Goal: Understand process/instructions: Learn about a topic

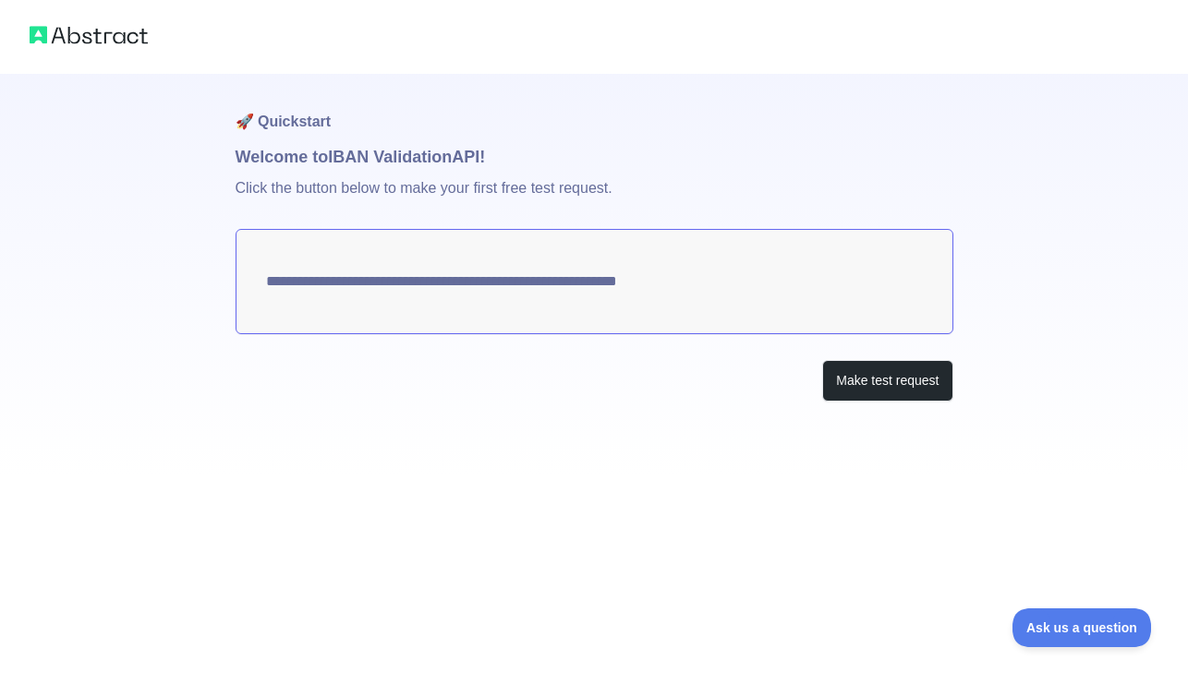
click at [134, 37] on img at bounding box center [89, 35] width 118 height 26
click at [79, 42] on img at bounding box center [89, 35] width 118 height 26
click at [303, 134] on h1 "🚀 Quickstart" at bounding box center [595, 109] width 718 height 70
click at [906, 388] on button "Make test request" at bounding box center [887, 381] width 130 height 42
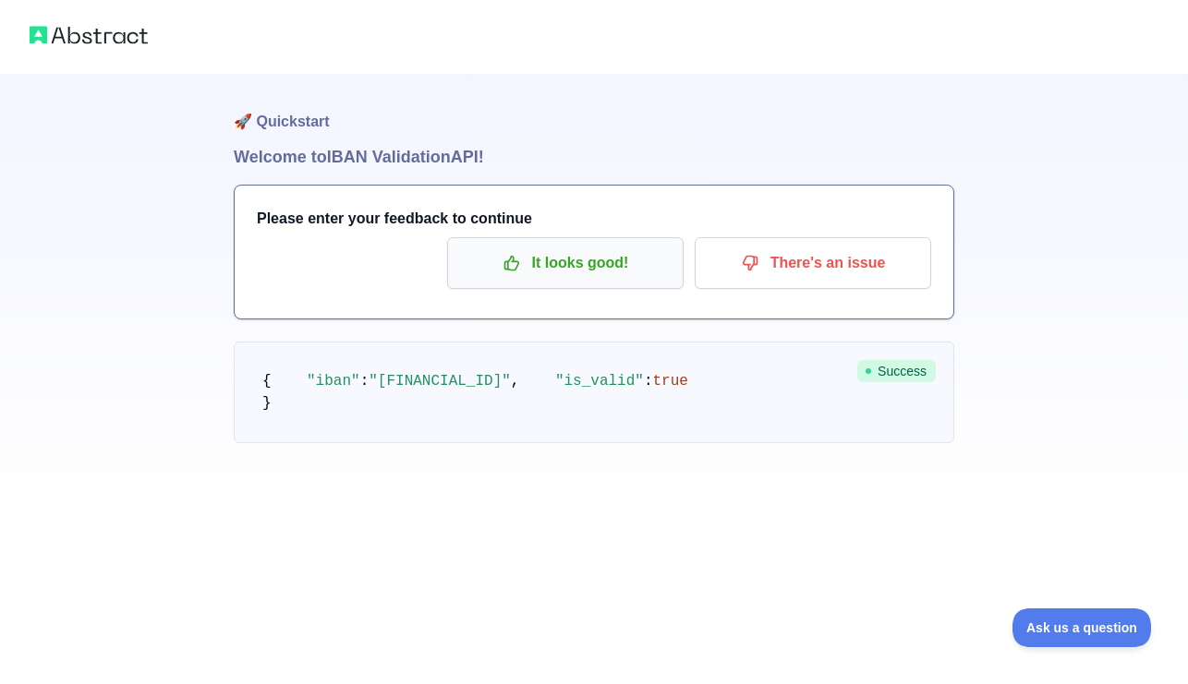
click at [630, 260] on p "It looks good!" at bounding box center [565, 263] width 209 height 31
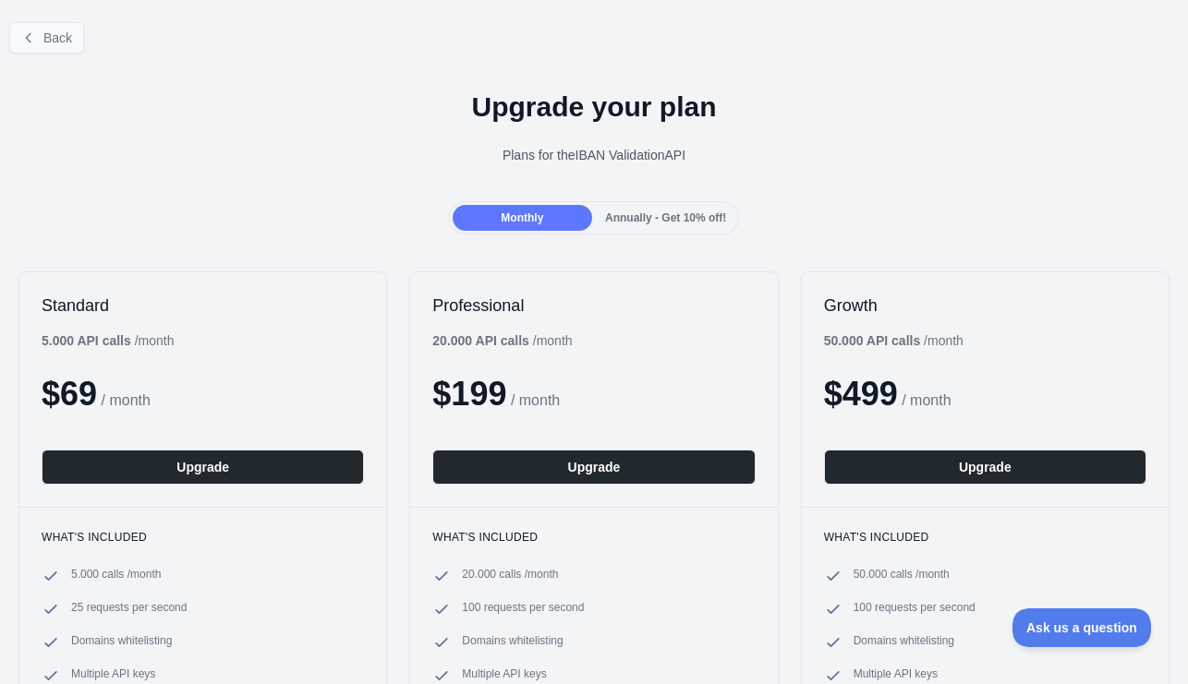
click at [62, 37] on span "Back" at bounding box center [57, 37] width 29 height 15
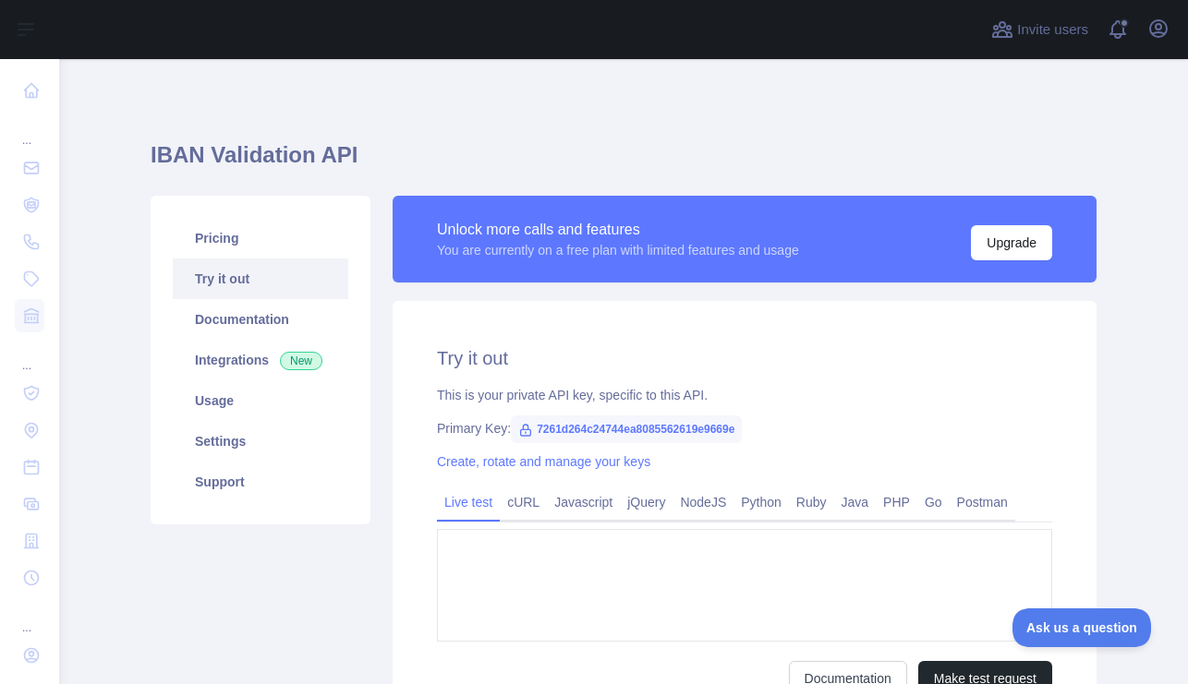
type textarea "**********"
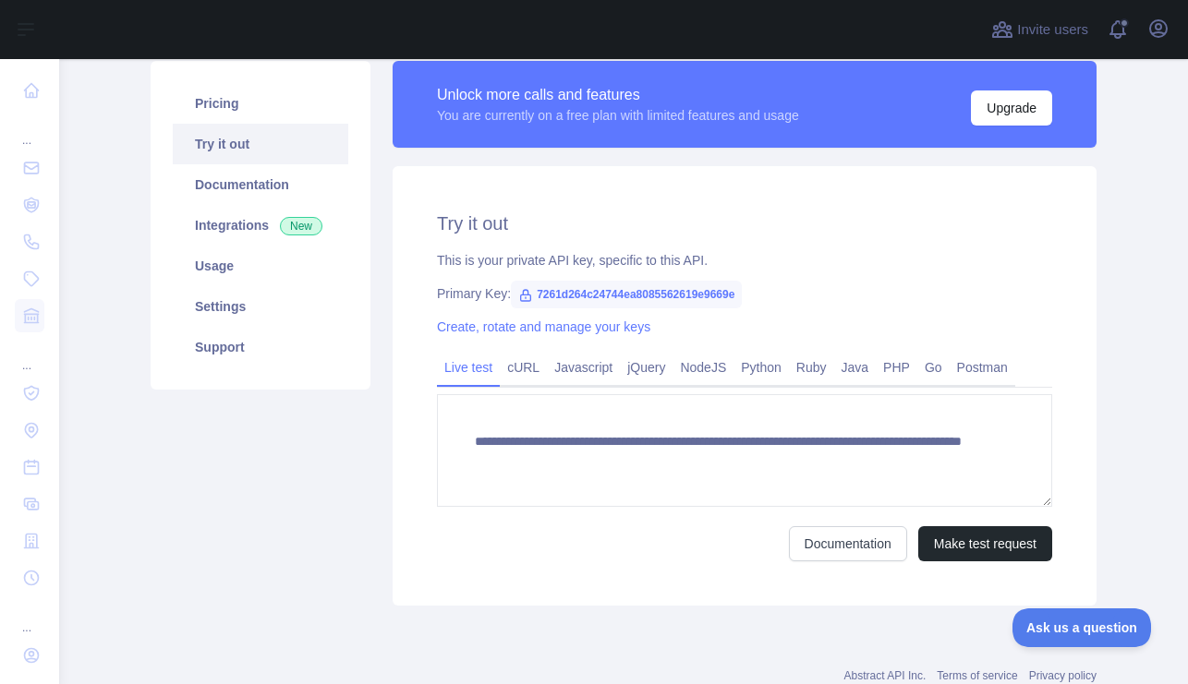
scroll to position [145, 0]
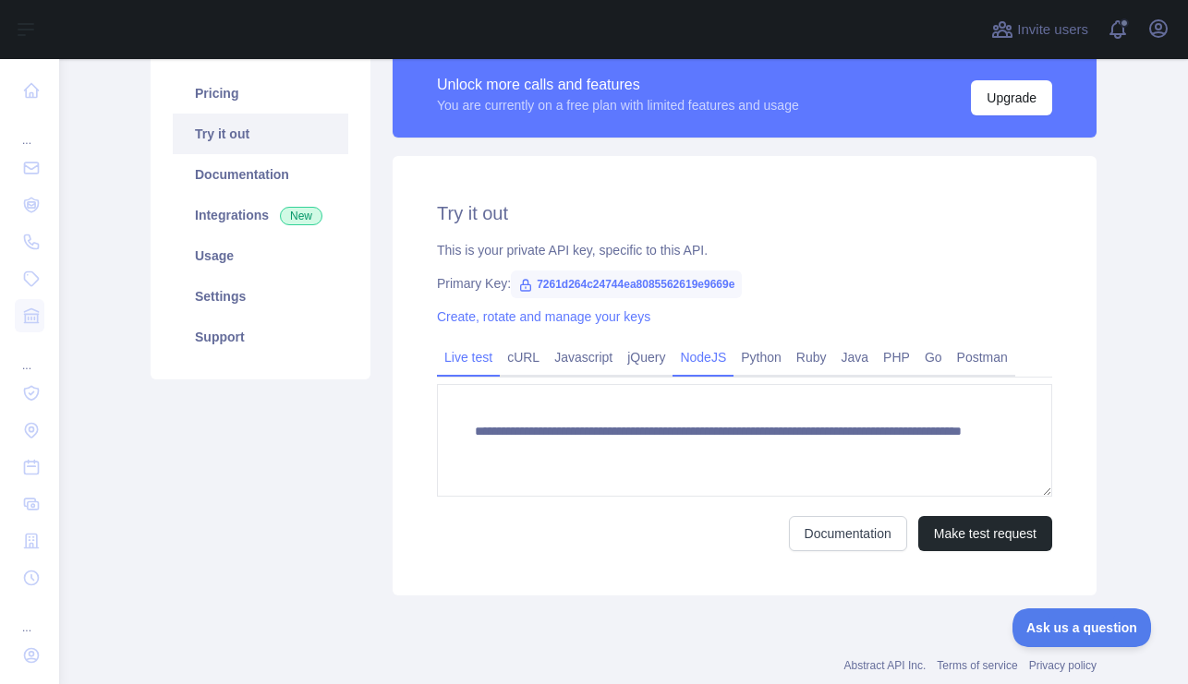
click at [728, 363] on link "NodeJS" at bounding box center [702, 358] width 61 height 30
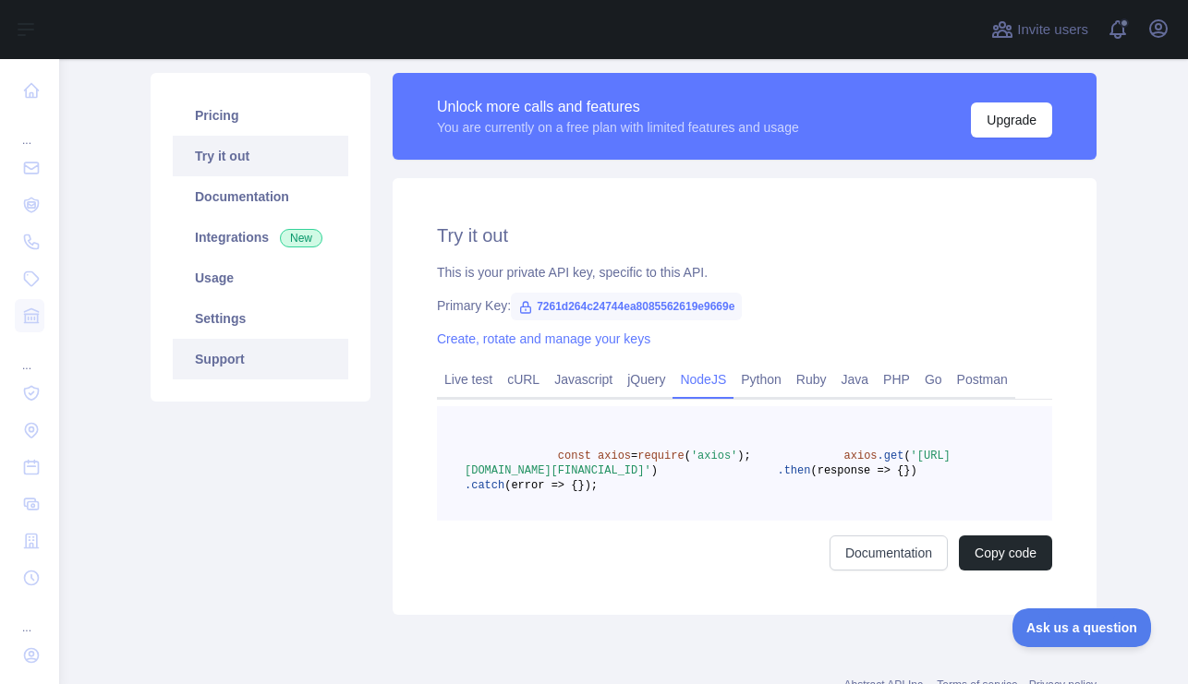
scroll to position [199, 0]
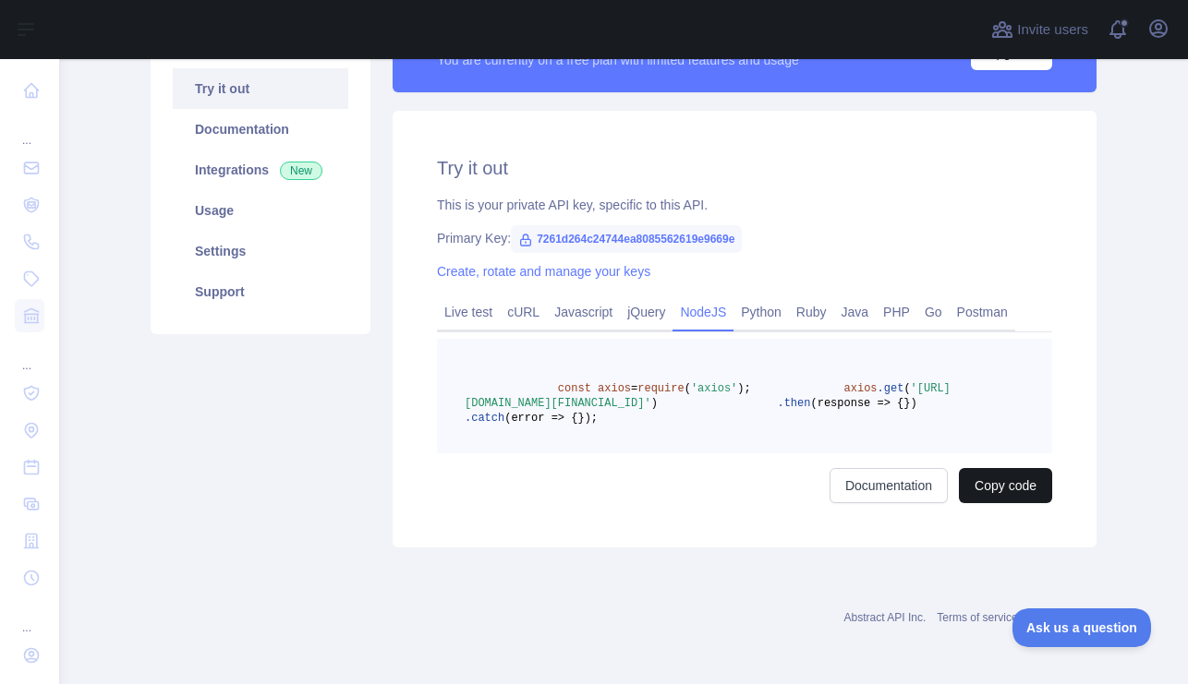
click at [997, 503] on button "Copy code" at bounding box center [1005, 485] width 93 height 35
click at [916, 503] on link "Documentation" at bounding box center [909, 485] width 118 height 35
